Goal: Task Accomplishment & Management: Use online tool/utility

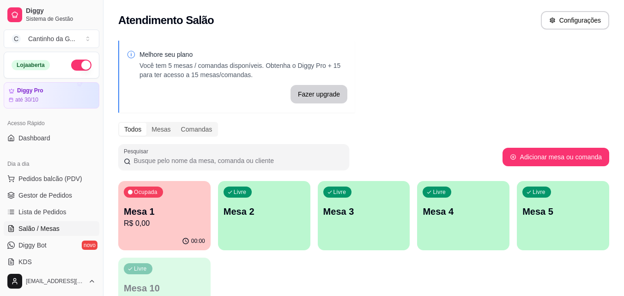
click at [195, 218] on p "R$ 0,00" at bounding box center [164, 223] width 81 height 11
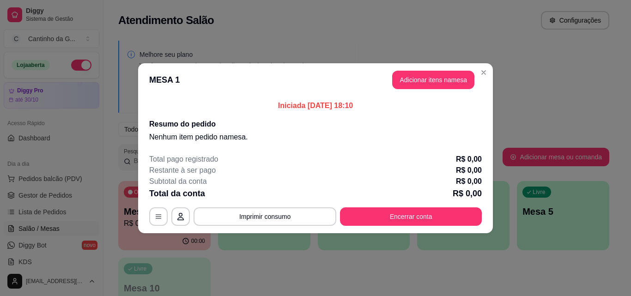
click at [419, 90] on header "MESA 1 Adicionar itens na mesa" at bounding box center [315, 79] width 355 height 33
click at [430, 84] on button "Adicionar itens na mesa" at bounding box center [433, 80] width 82 height 18
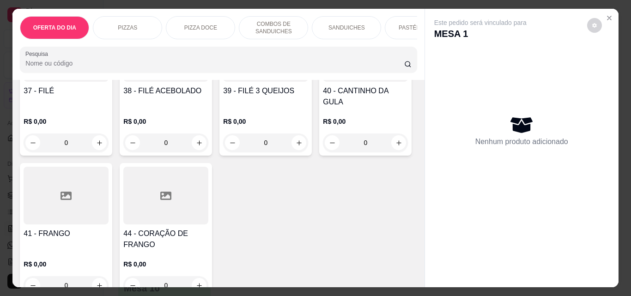
scroll to position [924, 0]
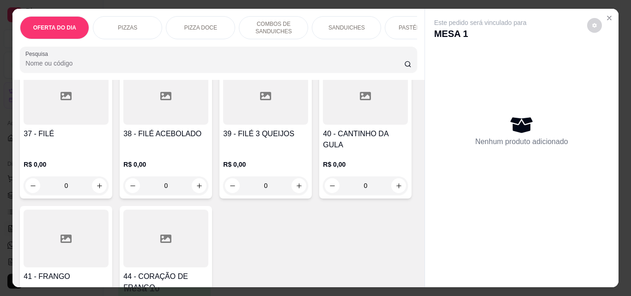
click at [323, 52] on div "0" at bounding box center [365, 43] width 85 height 18
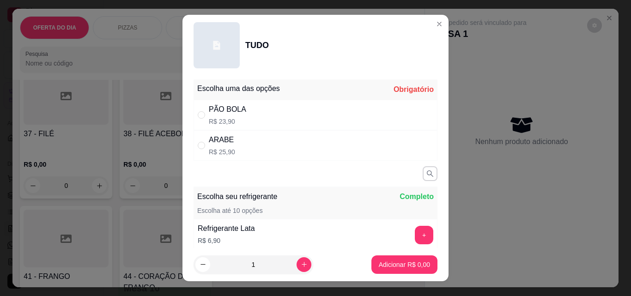
click at [243, 146] on div "ARABE R$ 25,90" at bounding box center [316, 145] width 244 height 31
radio input "true"
click at [417, 266] on p "Adicionar R$ 25,90" at bounding box center [402, 264] width 55 height 9
type input "1"
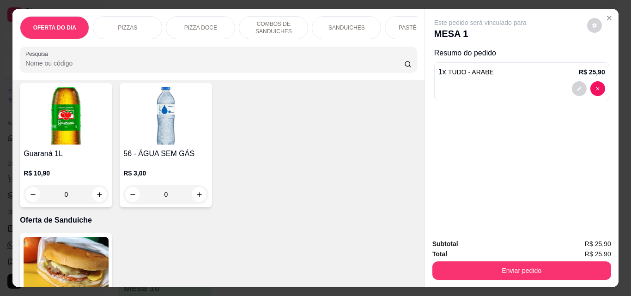
scroll to position [2265, 0]
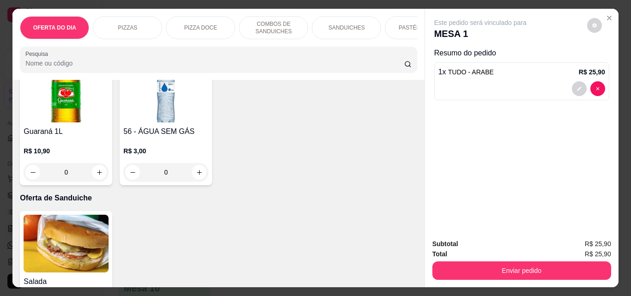
click at [96, 44] on icon "increase-product-quantity" at bounding box center [99, 40] width 7 height 7
type input "1"
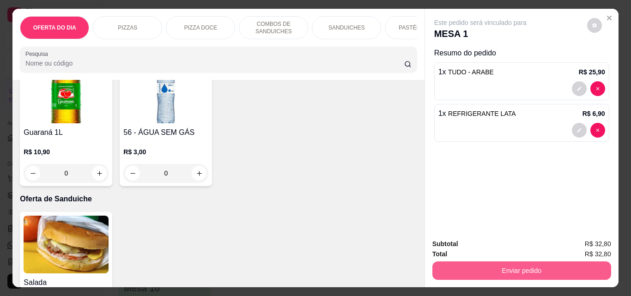
click at [562, 268] on button "Enviar pedido" at bounding box center [522, 271] width 179 height 18
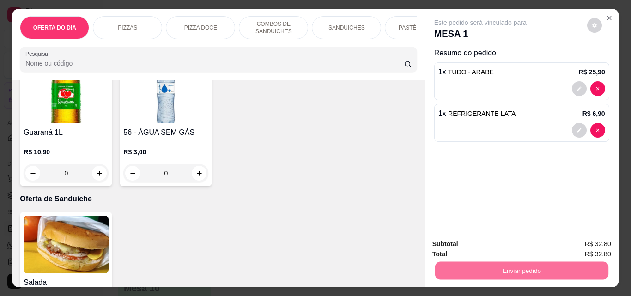
click at [594, 241] on button "Enviar pedido" at bounding box center [587, 244] width 51 height 17
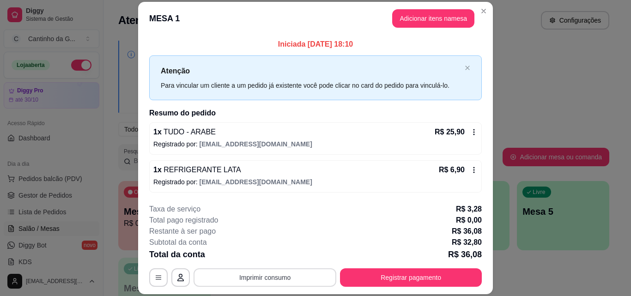
click at [289, 280] on button "Imprimir consumo" at bounding box center [265, 278] width 143 height 18
click at [276, 256] on button "IMPRESSORA" at bounding box center [264, 256] width 67 height 15
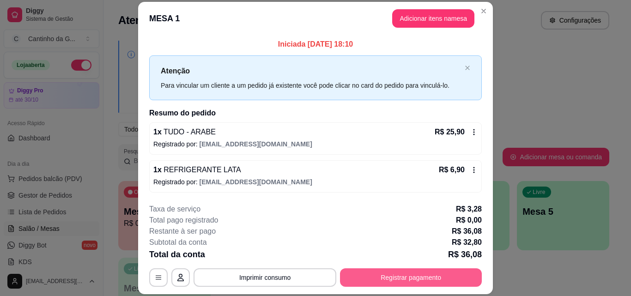
click at [428, 281] on button "Registrar pagamento" at bounding box center [411, 278] width 142 height 18
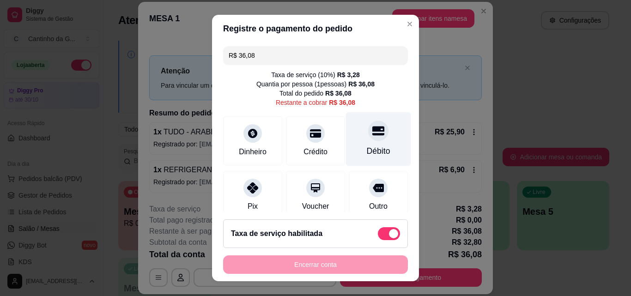
click at [361, 145] on div "Débito" at bounding box center [378, 139] width 65 height 54
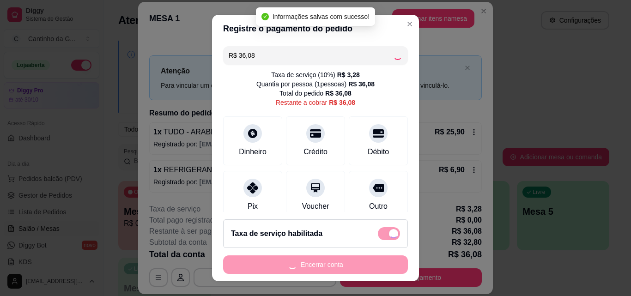
type input "R$ 0,00"
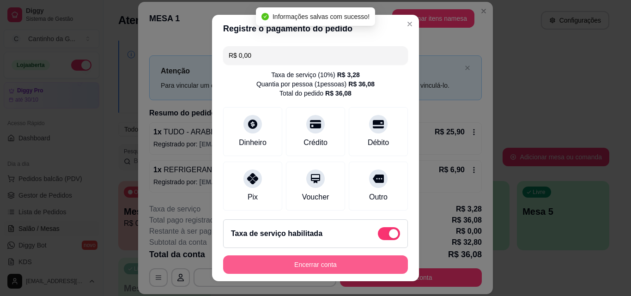
click at [342, 265] on button "Encerrar conta" at bounding box center [315, 265] width 185 height 18
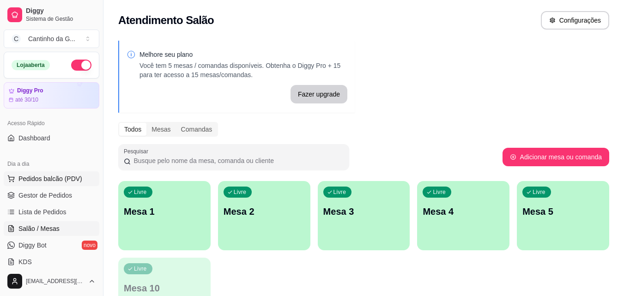
click at [46, 174] on span "Pedidos balcão (PDV)" at bounding box center [50, 178] width 64 height 9
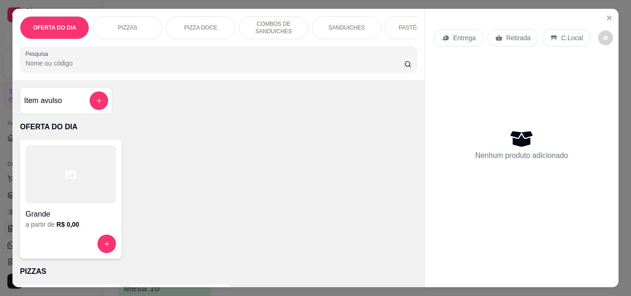
click at [465, 36] on p "Entrega" at bounding box center [464, 37] width 23 height 9
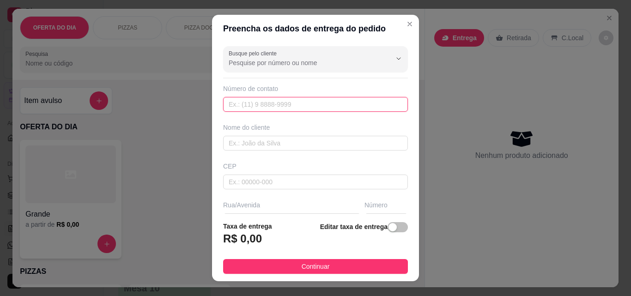
click at [289, 110] on input "text" at bounding box center [315, 104] width 185 height 15
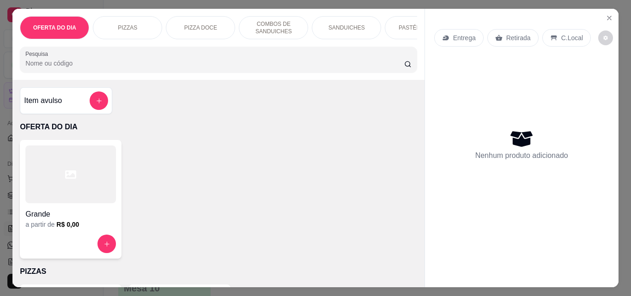
click at [511, 36] on p "Retirada" at bounding box center [519, 37] width 24 height 9
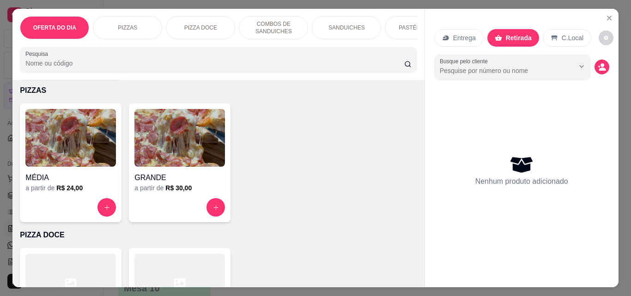
scroll to position [185, 0]
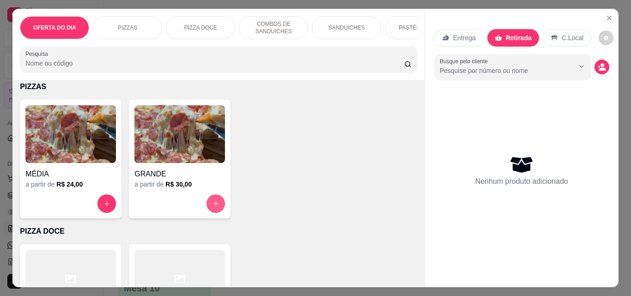
click at [213, 204] on icon "increase-product-quantity" at bounding box center [216, 204] width 7 height 7
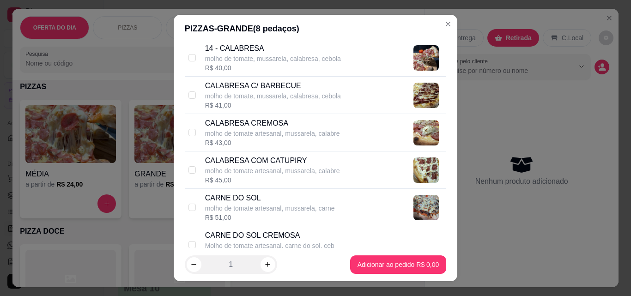
scroll to position [462, 0]
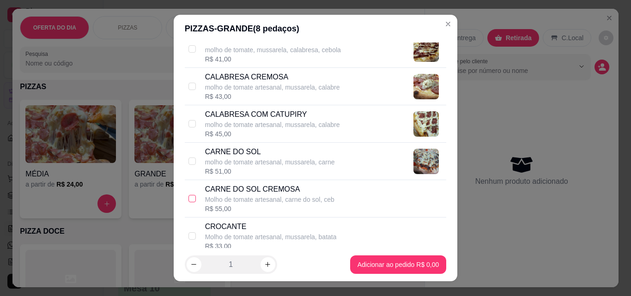
click at [189, 200] on input "checkbox" at bounding box center [192, 198] width 7 height 7
checkbox input "true"
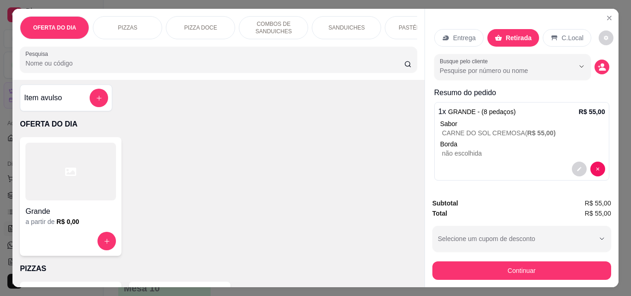
scroll to position [0, 0]
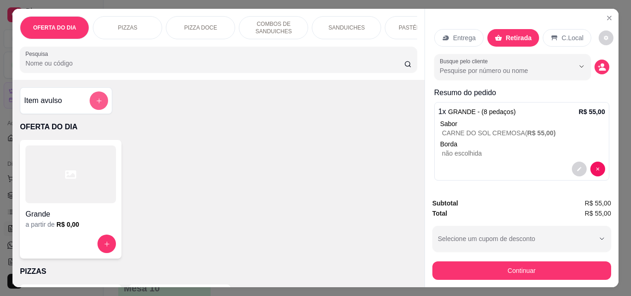
click at [103, 103] on button "add-separate-item" at bounding box center [99, 101] width 18 height 18
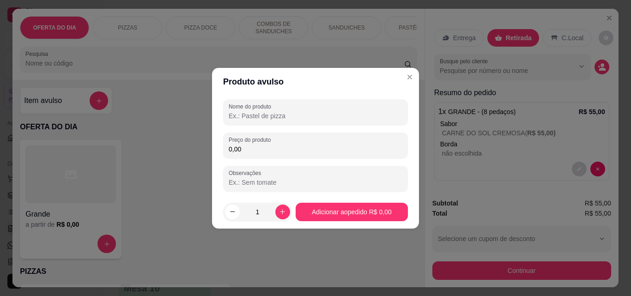
click at [256, 118] on input "Nome do produto" at bounding box center [316, 115] width 174 height 9
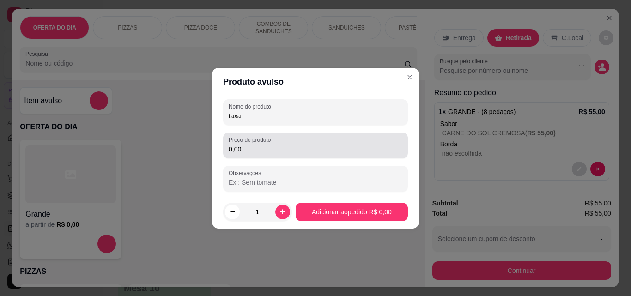
type input "taxa"
click at [257, 151] on input "0,00" at bounding box center [316, 149] width 174 height 9
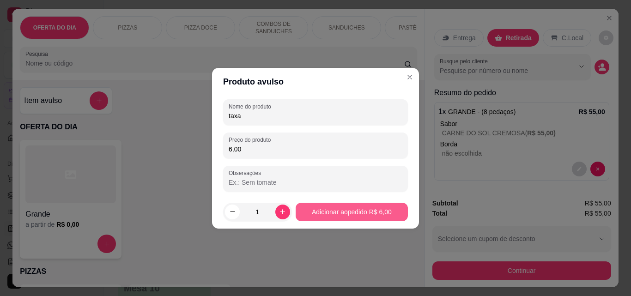
type input "6,00"
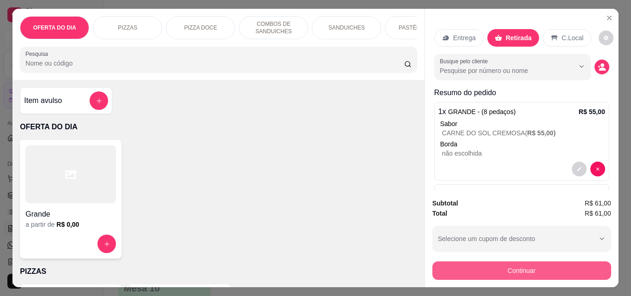
click at [515, 269] on button "Continuar" at bounding box center [522, 271] width 179 height 18
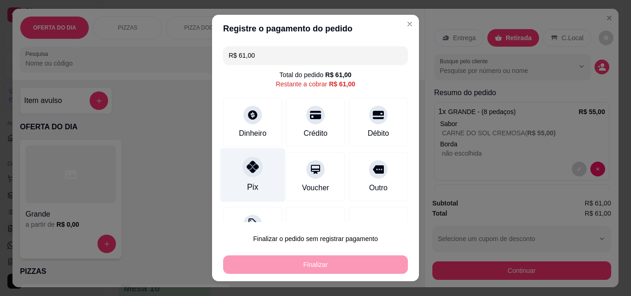
click at [251, 172] on icon at bounding box center [253, 167] width 12 height 12
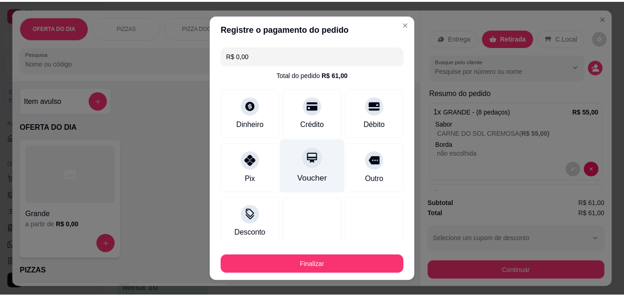
scroll to position [54, 0]
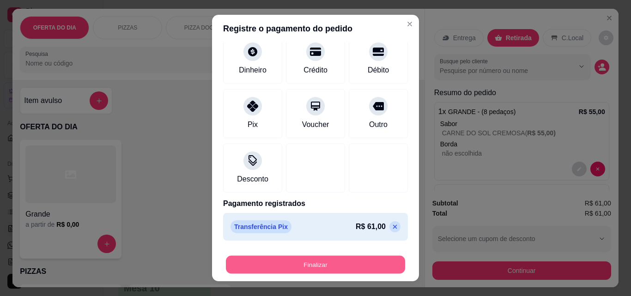
click at [298, 261] on button "Finalizar" at bounding box center [315, 265] width 179 height 18
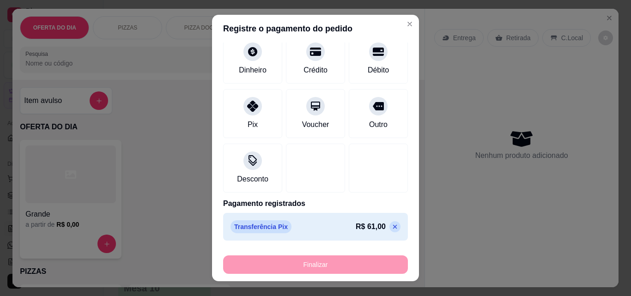
type input "-R$ 61,00"
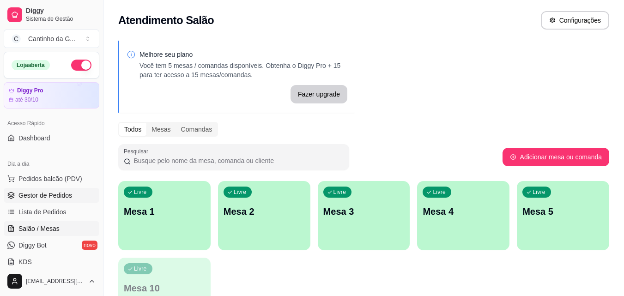
click at [46, 197] on span "Gestor de Pedidos" at bounding box center [45, 195] width 54 height 9
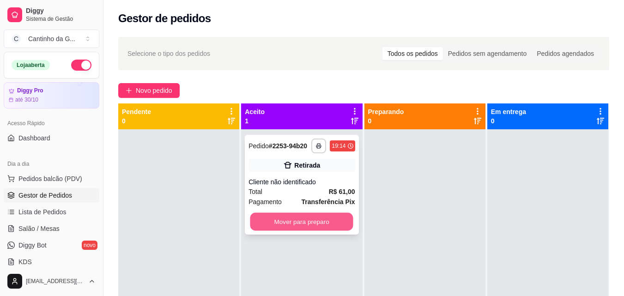
click at [298, 220] on button "Mover para preparo" at bounding box center [302, 222] width 103 height 18
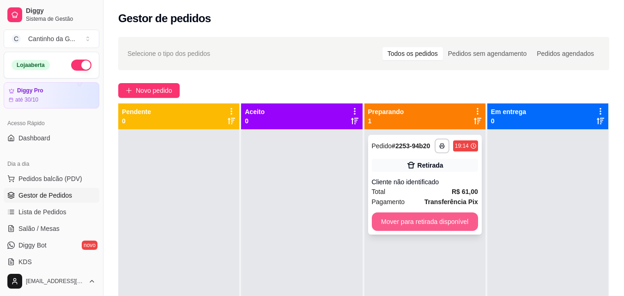
click at [448, 219] on button "Mover para retirada disponível" at bounding box center [425, 222] width 106 height 18
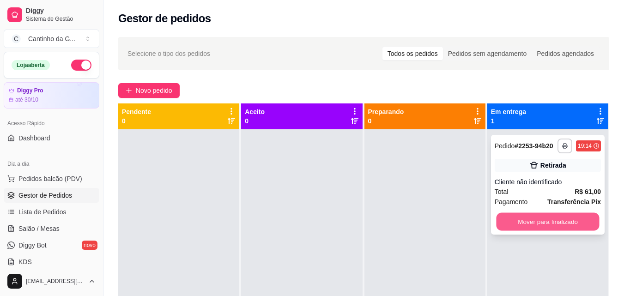
click at [539, 225] on button "Mover para finalizado" at bounding box center [547, 222] width 103 height 18
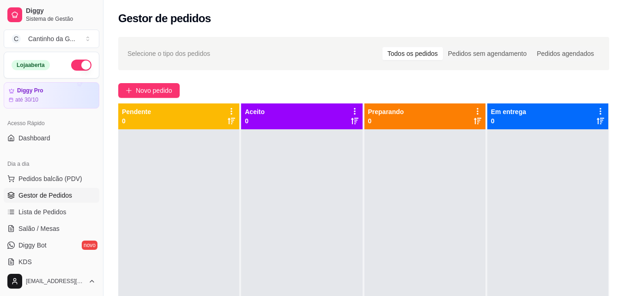
click at [350, 78] on div "Selecione o tipo dos pedidos Todos os pedidos Pedidos sem agendamento Pedidos a…" at bounding box center [364, 220] width 521 height 379
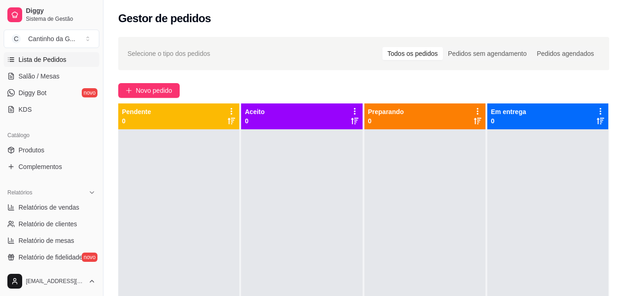
scroll to position [185, 0]
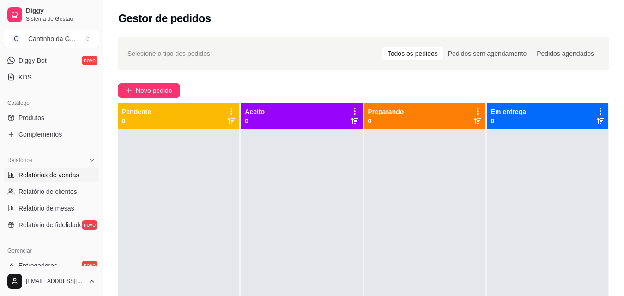
click at [70, 174] on span "Relatórios de vendas" at bounding box center [48, 175] width 61 height 9
select select "ALL"
select select "0"
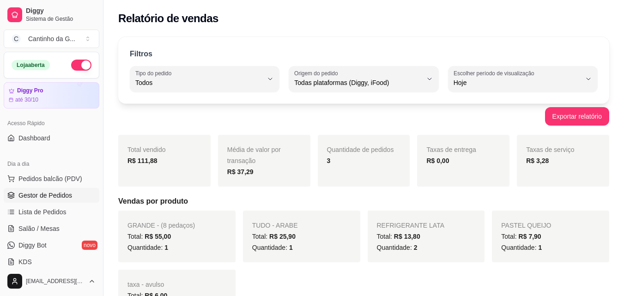
click at [54, 191] on span "Gestor de Pedidos" at bounding box center [45, 195] width 54 height 9
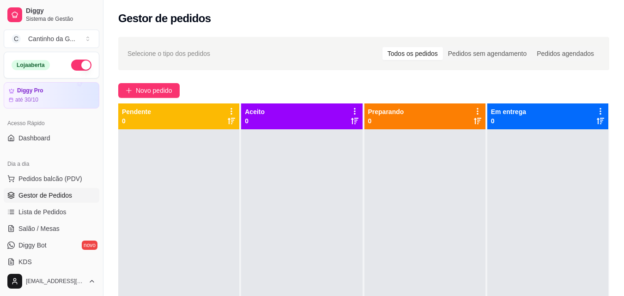
click at [272, 86] on div "Novo pedido" at bounding box center [363, 90] width 491 height 15
